Goal: Find specific page/section: Find specific page/section

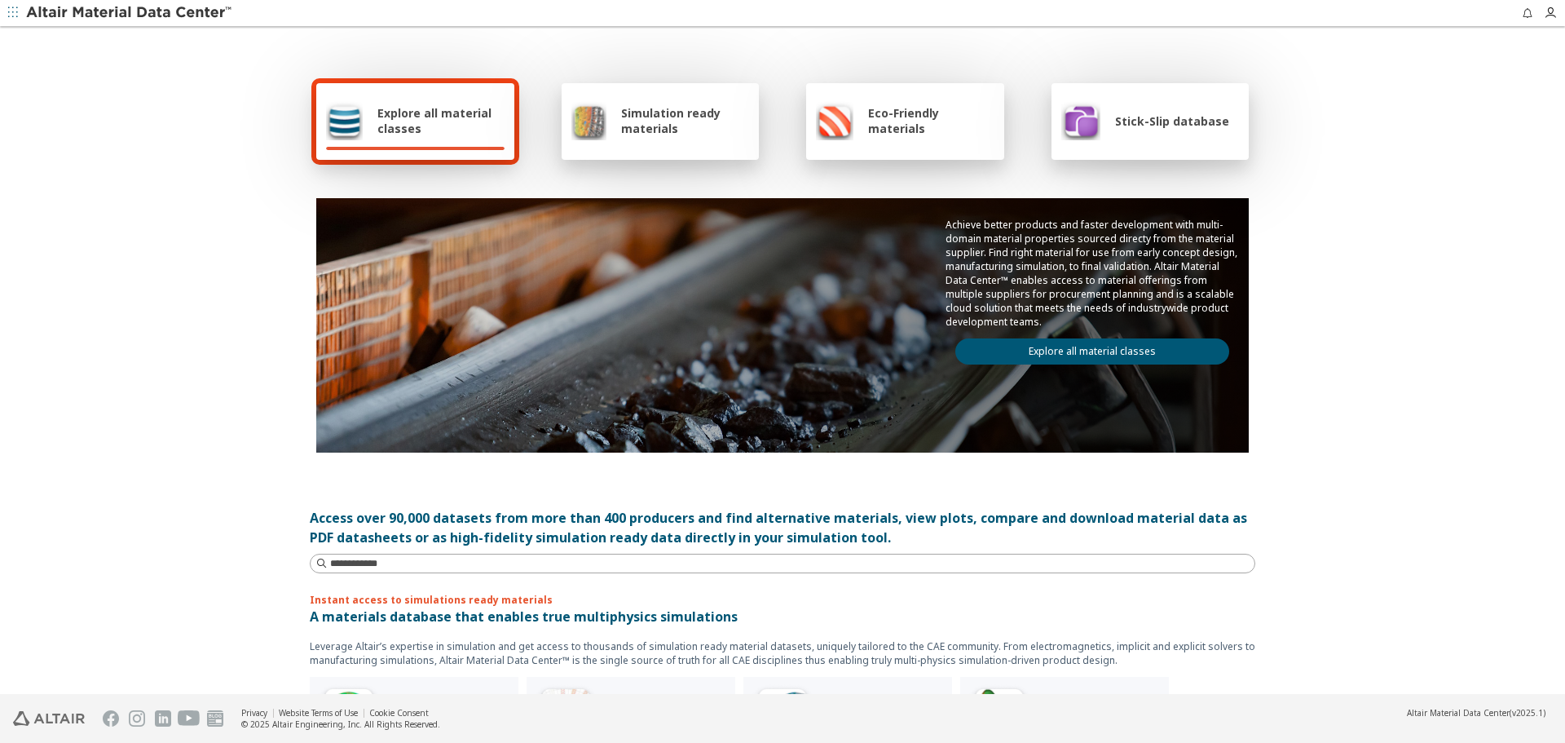
click at [1053, 347] on link "Explore all material classes" at bounding box center [1092, 351] width 274 height 26
click at [1034, 355] on link "Explore all material classes" at bounding box center [1092, 351] width 274 height 26
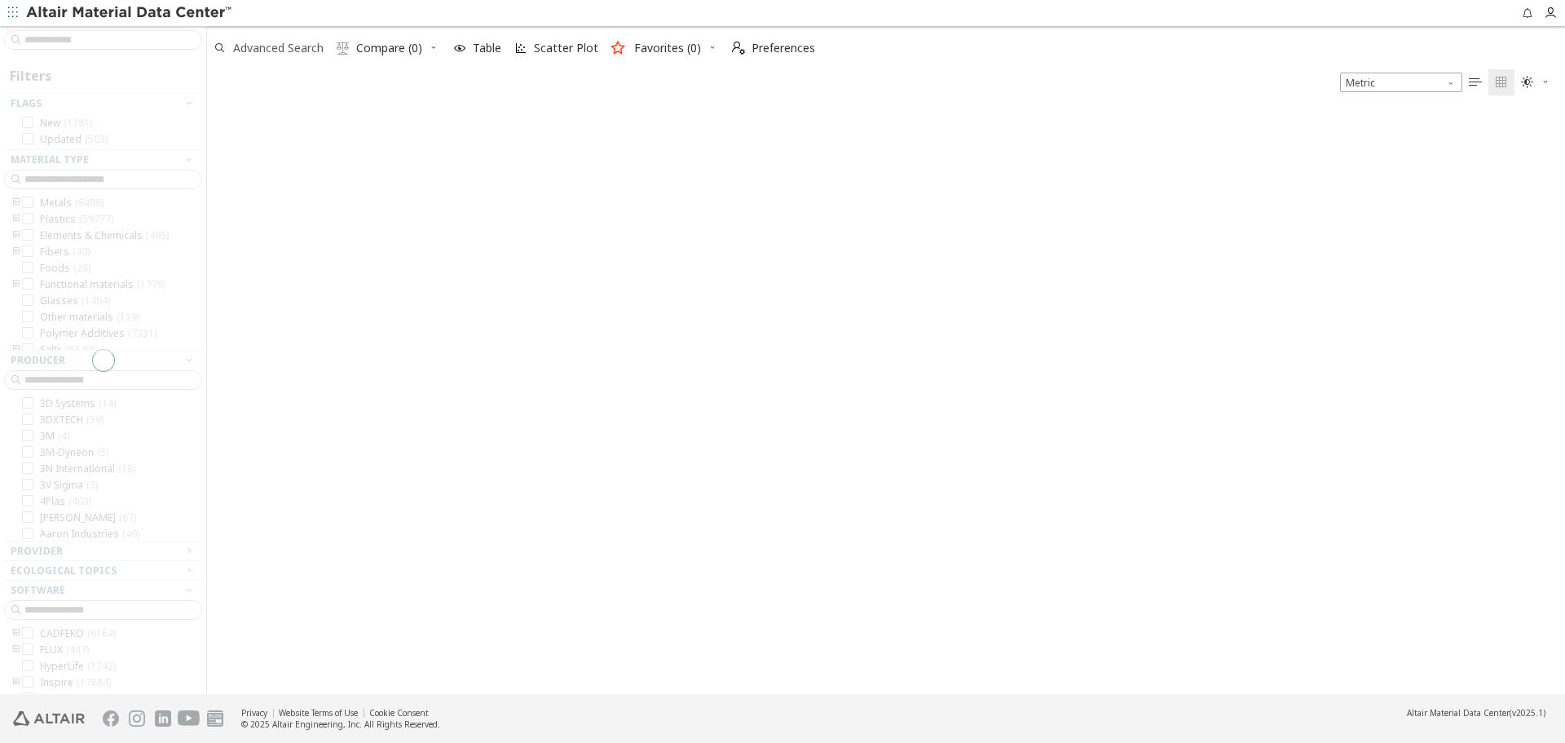
click at [299, 53] on span "Advanced Search" at bounding box center [278, 47] width 90 height 11
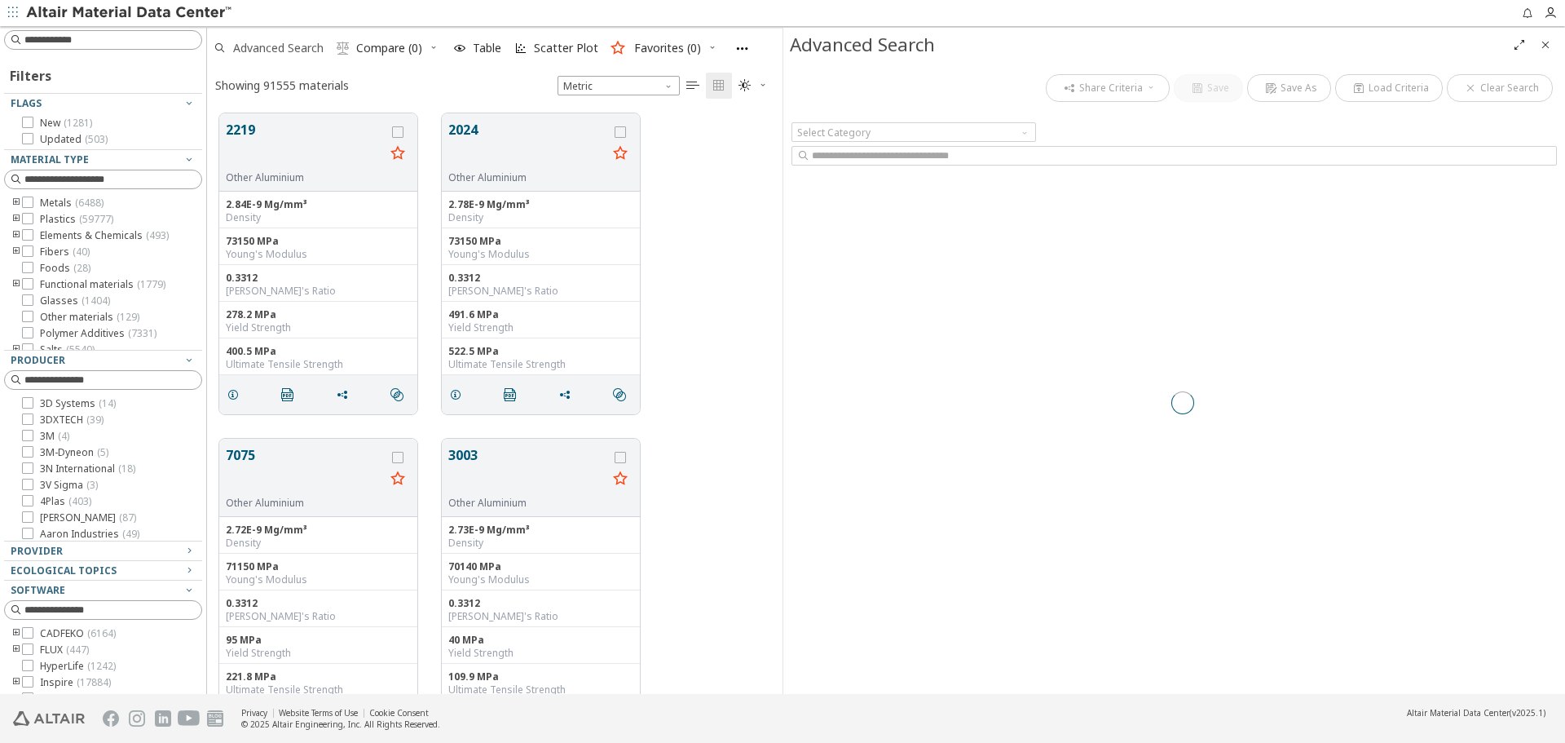
scroll to position [580, 563]
